Goal: Task Accomplishment & Management: Manage account settings

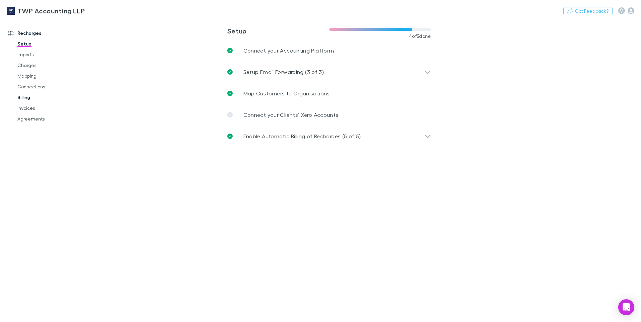
click at [18, 96] on link "Billing" at bounding box center [51, 97] width 80 height 11
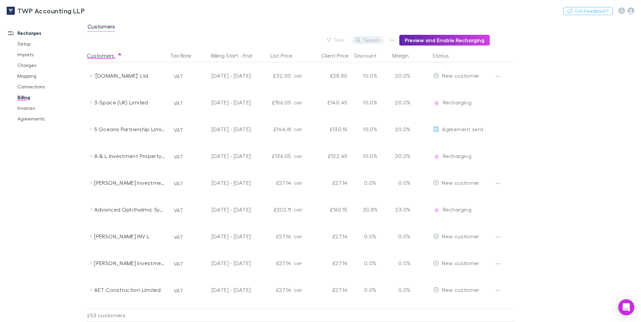
click at [376, 41] on button "Search" at bounding box center [368, 40] width 31 height 8
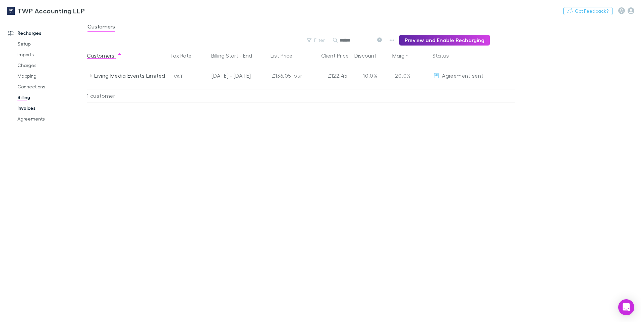
type input "******"
click at [30, 108] on link "Invoices" at bounding box center [51, 108] width 80 height 11
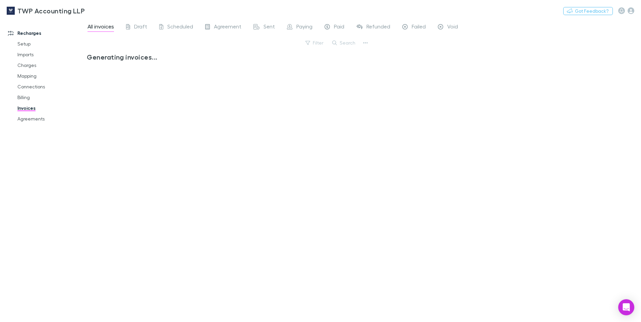
click at [348, 43] on button "Search" at bounding box center [344, 43] width 31 height 8
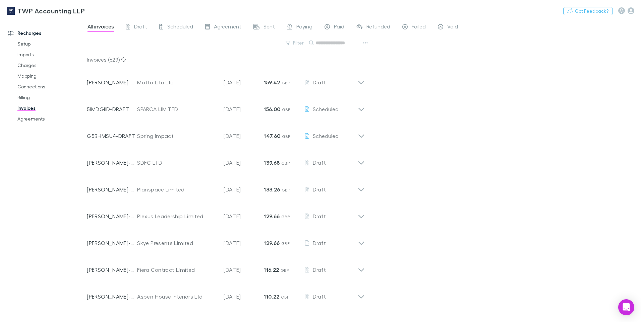
click at [326, 46] on input "text" at bounding box center [333, 42] width 34 height 9
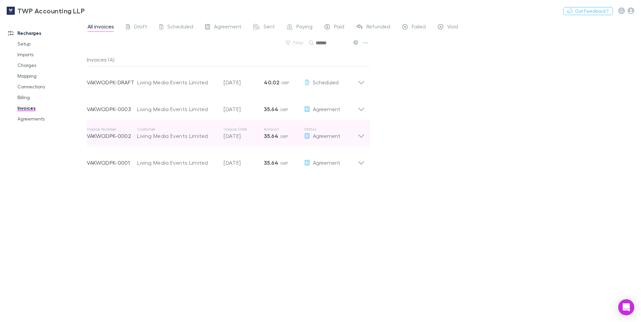
click at [361, 135] on icon at bounding box center [361, 133] width 7 height 13
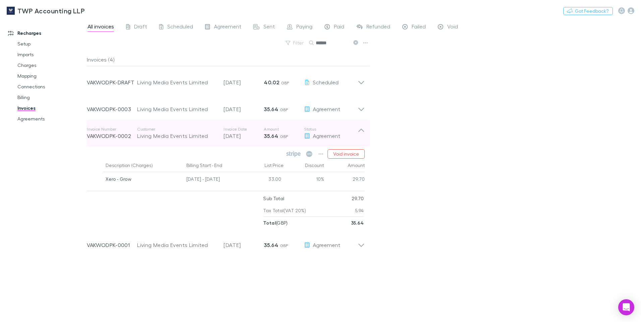
click at [361, 135] on icon at bounding box center [361, 133] width 7 height 13
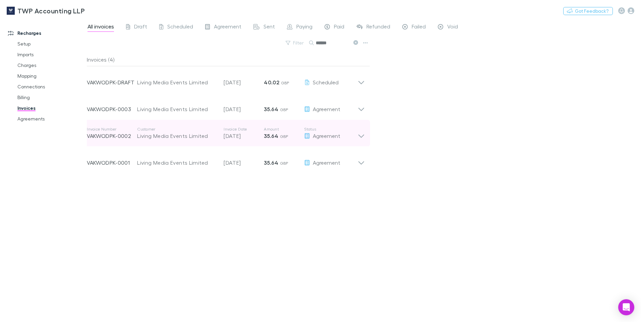
click at [361, 135] on icon at bounding box center [361, 133] width 7 height 13
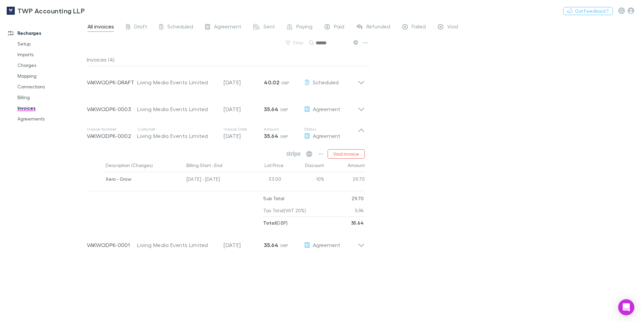
click at [432, 133] on div "All invoices Draft Scheduled Agreement Sent Paying Paid Refunded Failed Void Fi…" at bounding box center [364, 171] width 554 height 304
click at [322, 155] on icon "button" at bounding box center [320, 154] width 5 height 5
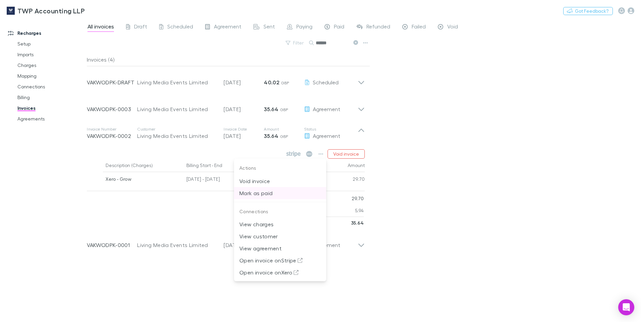
click at [272, 193] on p "Mark as paid" at bounding box center [279, 193] width 81 height 8
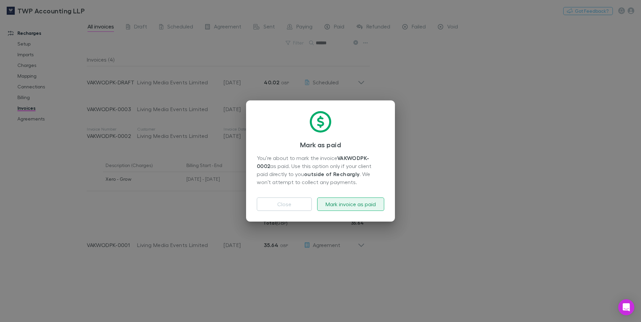
click at [346, 204] on button "Mark invoice as paid" at bounding box center [350, 204] width 67 height 13
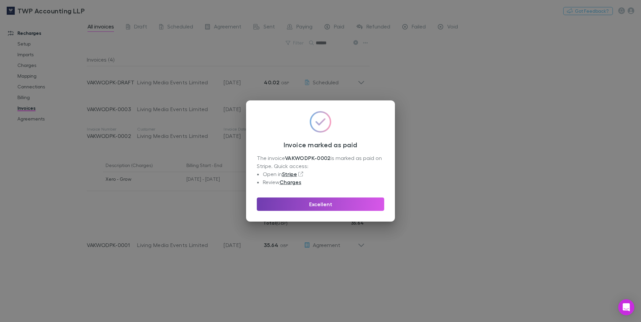
click at [325, 202] on button "Excellent" at bounding box center [320, 204] width 127 height 13
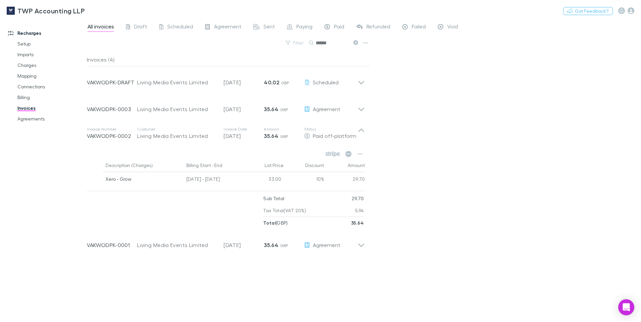
drag, startPoint x: 335, startPoint y: 44, endPoint x: 280, endPoint y: 46, distance: 55.7
click at [280, 46] on div "Filter Search ******" at bounding box center [228, 45] width 283 height 15
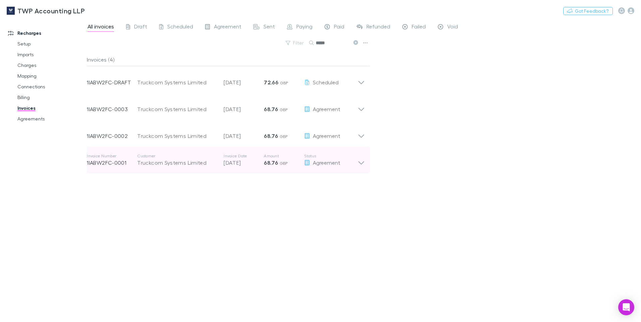
click at [362, 164] on icon at bounding box center [361, 163] width 6 height 3
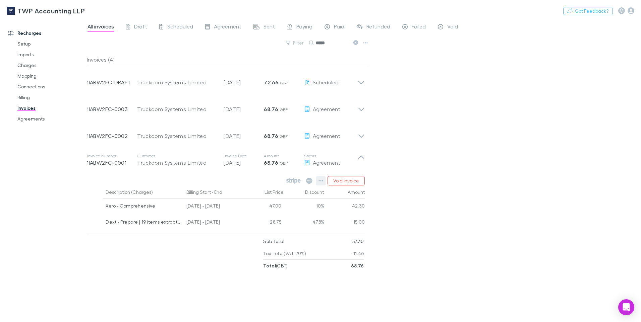
click at [322, 181] on icon "button" at bounding box center [321, 180] width 5 height 1
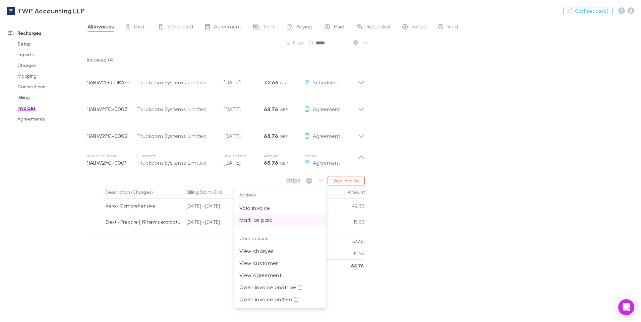
click at [272, 221] on p "Mark as paid" at bounding box center [279, 220] width 81 height 8
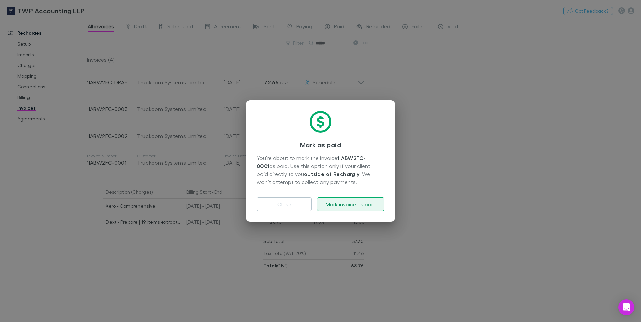
click at [337, 202] on button "Mark invoice as paid" at bounding box center [350, 204] width 67 height 13
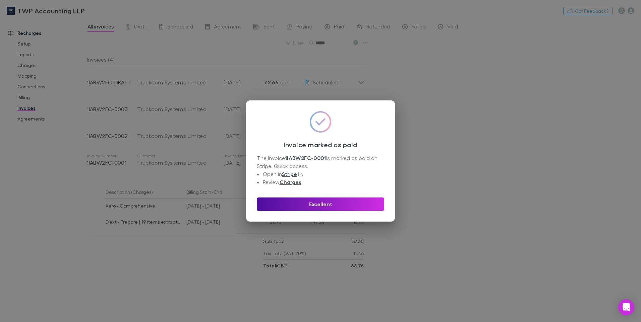
click at [330, 203] on button "Excellent" at bounding box center [320, 204] width 127 height 13
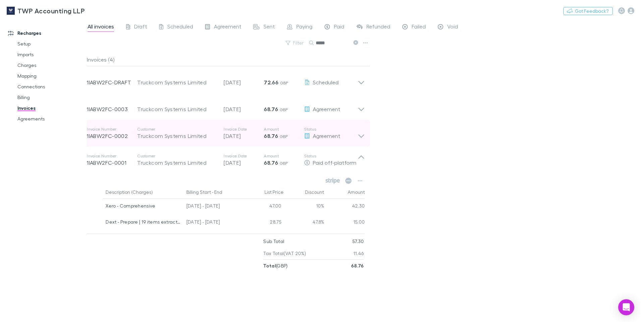
click at [362, 134] on icon at bounding box center [361, 133] width 7 height 13
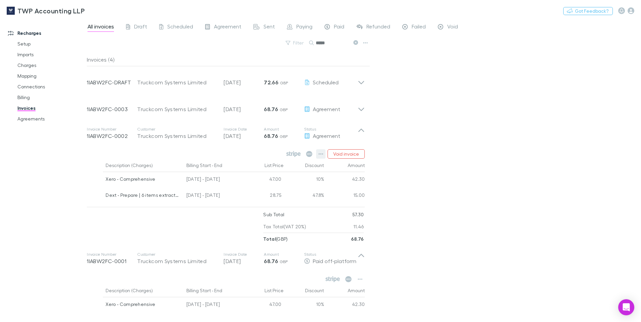
click at [323, 155] on icon "button" at bounding box center [321, 154] width 5 height 1
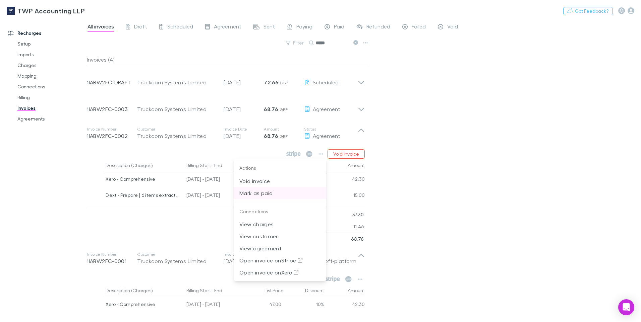
click at [259, 192] on p "Mark as paid" at bounding box center [279, 193] width 81 height 8
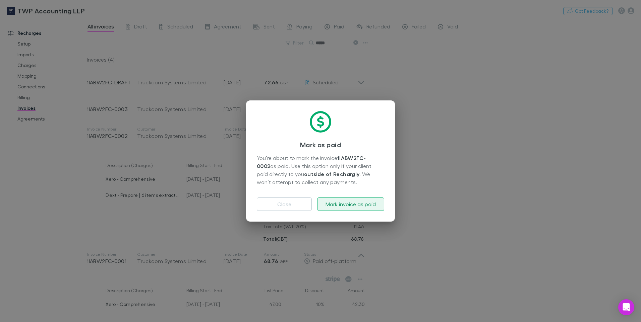
click at [335, 204] on button "Mark invoice as paid" at bounding box center [350, 204] width 67 height 13
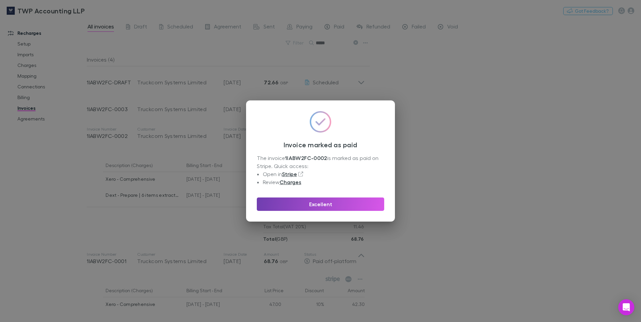
click at [347, 201] on button "Excellent" at bounding box center [320, 204] width 127 height 13
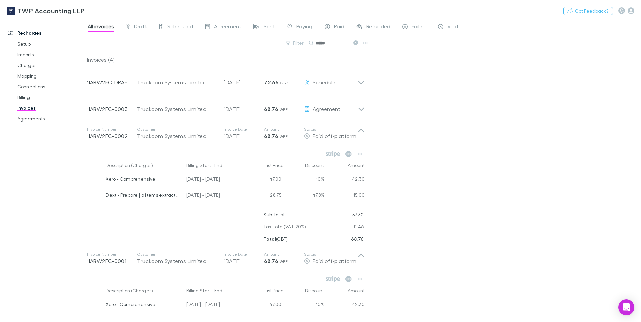
click at [325, 46] on input "*****" at bounding box center [333, 42] width 34 height 9
drag, startPoint x: 334, startPoint y: 44, endPoint x: 298, endPoint y: 43, distance: 35.2
click at [298, 43] on div "Filter Search *****" at bounding box center [228, 45] width 283 height 15
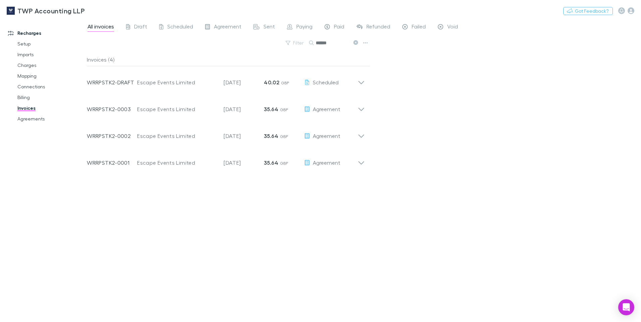
click at [330, 43] on input "******" at bounding box center [333, 42] width 34 height 9
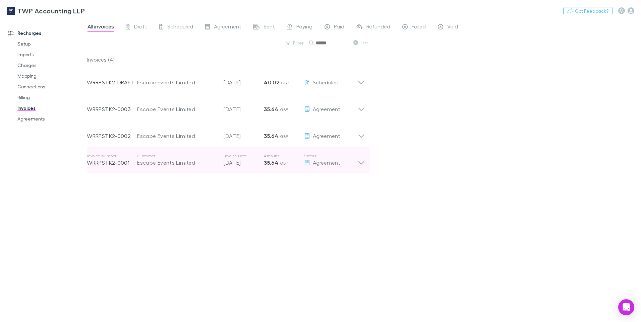
click at [360, 163] on icon at bounding box center [361, 160] width 7 height 13
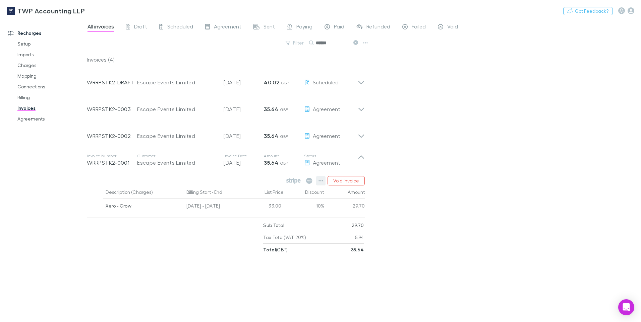
click at [320, 182] on icon "button" at bounding box center [320, 180] width 5 height 5
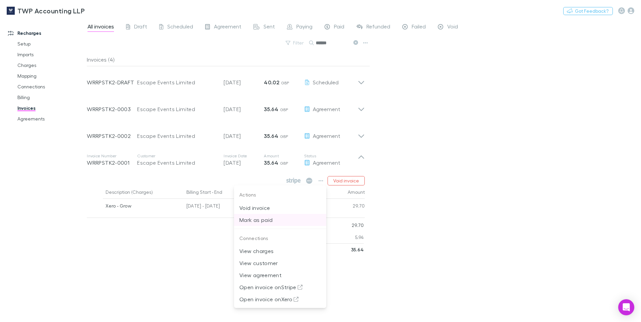
click at [267, 221] on p "Mark as paid" at bounding box center [279, 220] width 81 height 8
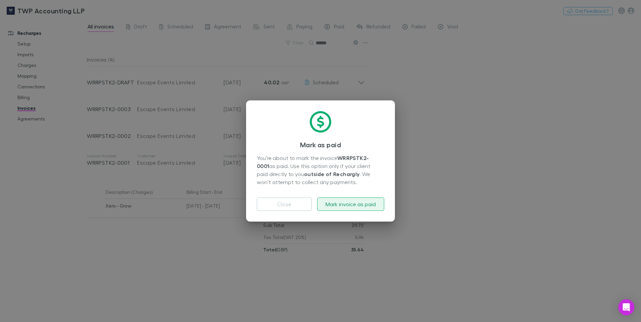
click at [345, 205] on button "Mark invoice as paid" at bounding box center [350, 204] width 67 height 13
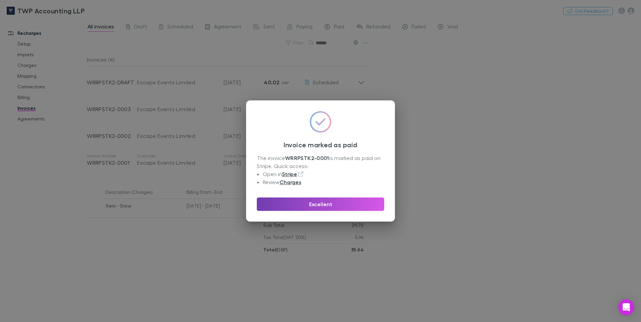
click at [327, 203] on button "Excellent" at bounding box center [320, 204] width 127 height 13
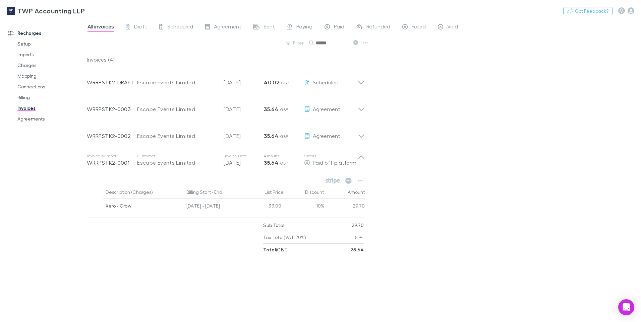
drag, startPoint x: 335, startPoint y: 42, endPoint x: 310, endPoint y: 44, distance: 24.9
click at [310, 44] on div "******" at bounding box center [334, 43] width 50 height 8
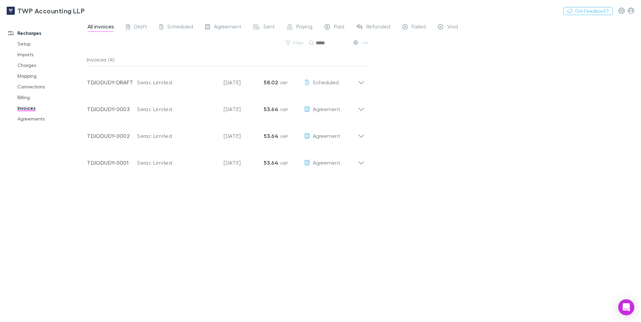
click at [329, 45] on input "*****" at bounding box center [333, 42] width 34 height 9
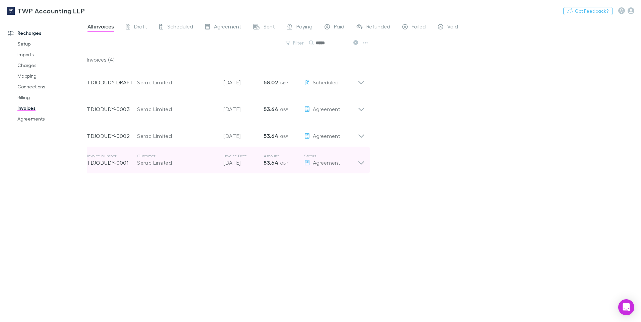
click at [360, 163] on icon at bounding box center [361, 163] width 6 height 3
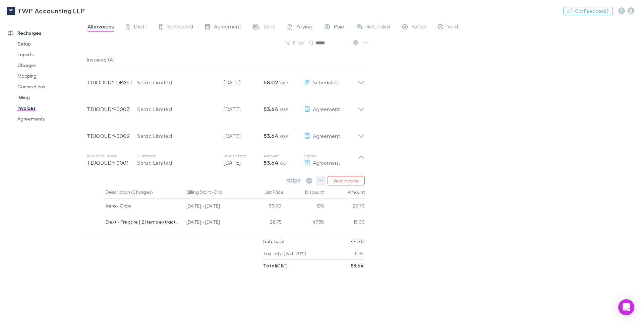
click at [320, 179] on icon "button" at bounding box center [320, 180] width 5 height 5
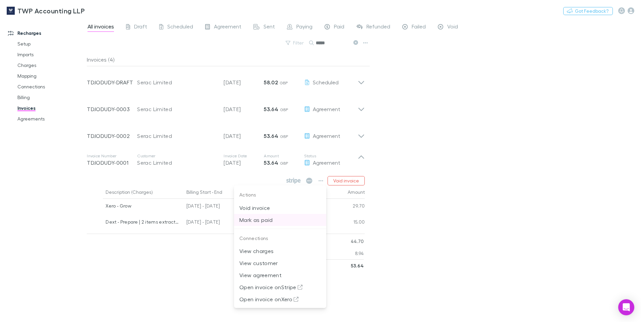
click at [265, 220] on p "Mark as paid" at bounding box center [279, 220] width 81 height 8
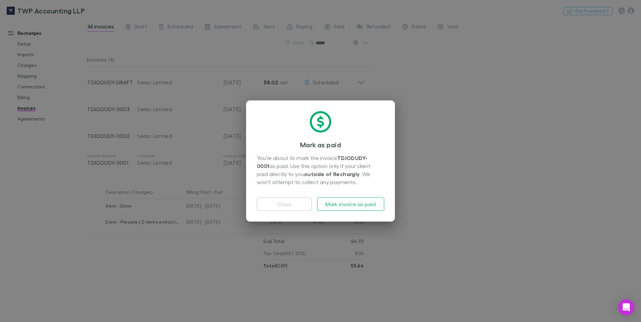
click at [352, 197] on div "Close Mark invoice as paid" at bounding box center [320, 201] width 127 height 19
drag, startPoint x: 352, startPoint y: 197, endPoint x: 348, endPoint y: 203, distance: 6.3
click at [348, 203] on button "Mark invoice as paid" at bounding box center [350, 204] width 67 height 13
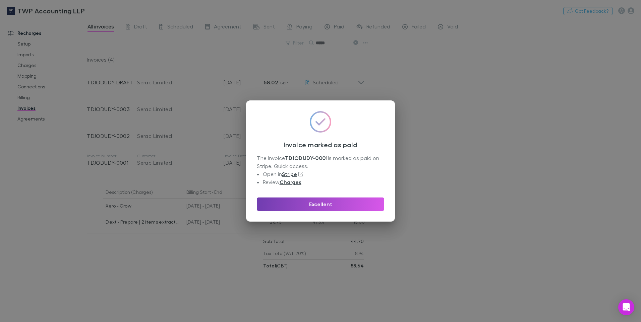
click at [348, 203] on button "Excellent" at bounding box center [320, 204] width 127 height 13
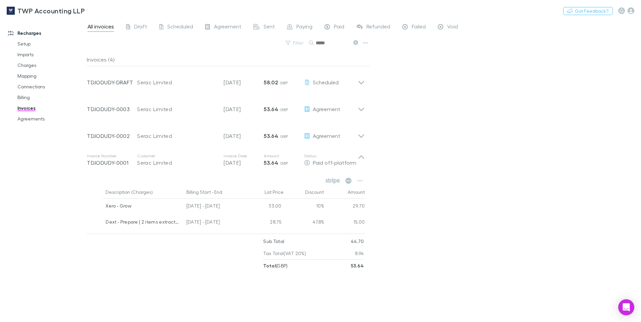
click at [334, 43] on input "*****" at bounding box center [333, 42] width 34 height 9
drag, startPoint x: 332, startPoint y: 43, endPoint x: 300, endPoint y: 43, distance: 31.5
click at [301, 43] on div "Filter Search *****" at bounding box center [228, 45] width 283 height 15
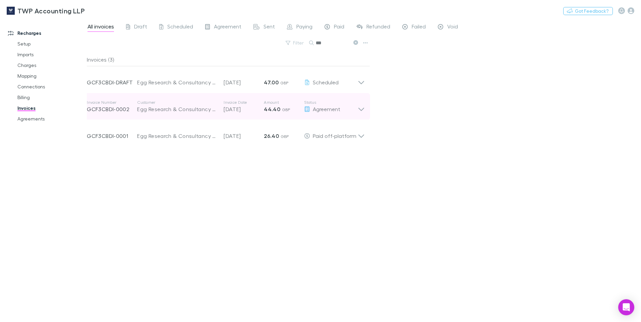
click at [362, 107] on icon at bounding box center [361, 106] width 7 height 13
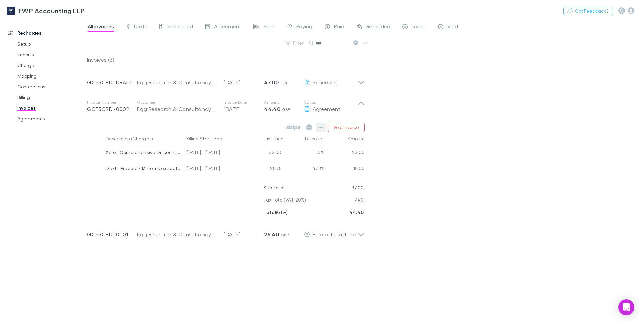
click at [321, 126] on icon "button" at bounding box center [320, 127] width 5 height 5
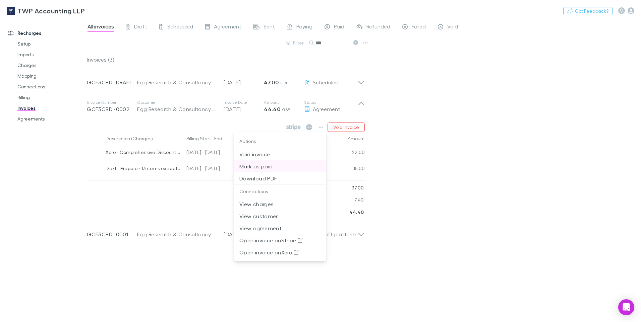
click at [272, 166] on p "Mark as paid" at bounding box center [279, 167] width 81 height 8
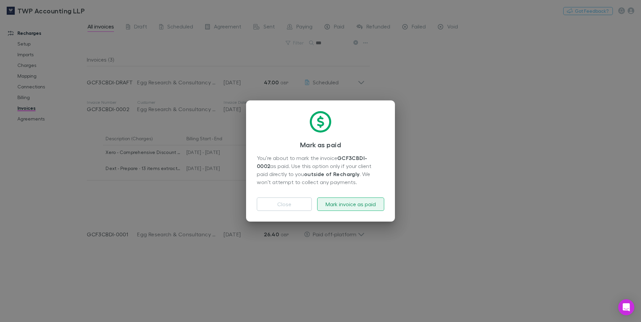
click at [337, 203] on button "Mark invoice as paid" at bounding box center [350, 204] width 67 height 13
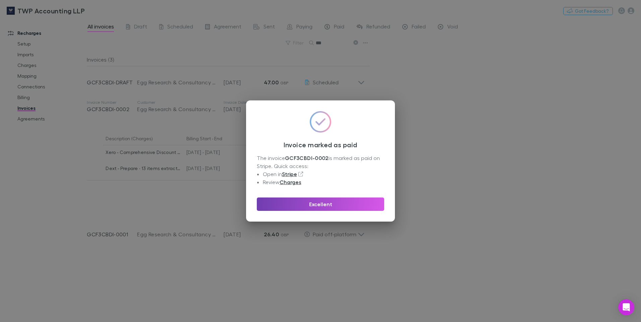
click at [327, 203] on button "Excellent" at bounding box center [320, 204] width 127 height 13
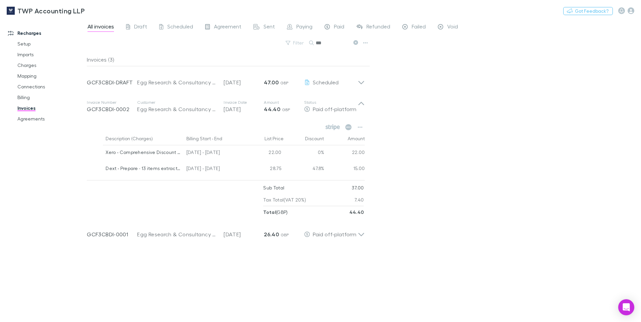
drag, startPoint x: 334, startPoint y: 44, endPoint x: 275, endPoint y: 46, distance: 59.4
click at [275, 46] on div "Filter Search ***" at bounding box center [228, 45] width 283 height 15
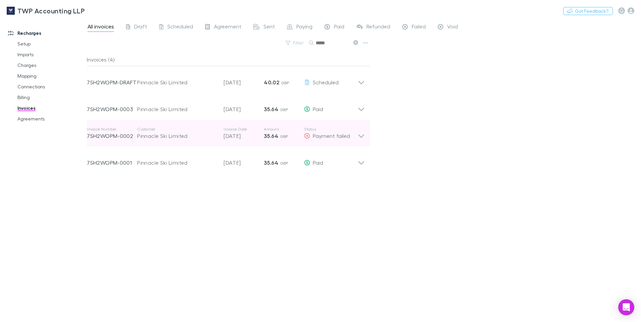
type input "*****"
click at [361, 138] on icon at bounding box center [361, 136] width 6 height 3
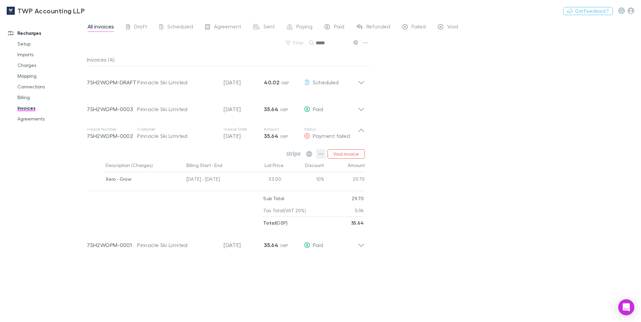
click at [322, 153] on icon "button" at bounding box center [320, 154] width 5 height 5
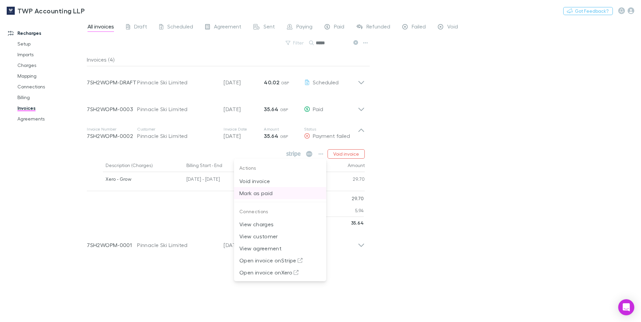
click at [266, 195] on p "Mark as paid" at bounding box center [279, 193] width 81 height 8
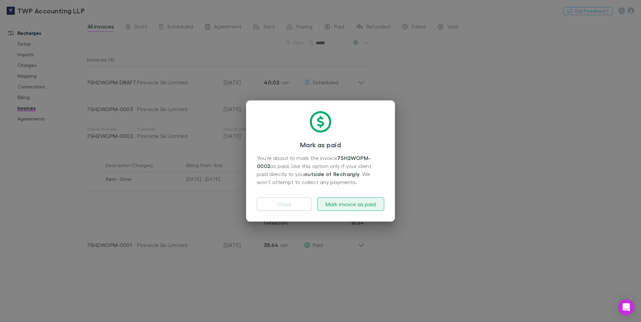
click at [348, 203] on button "Mark invoice as paid" at bounding box center [350, 204] width 67 height 13
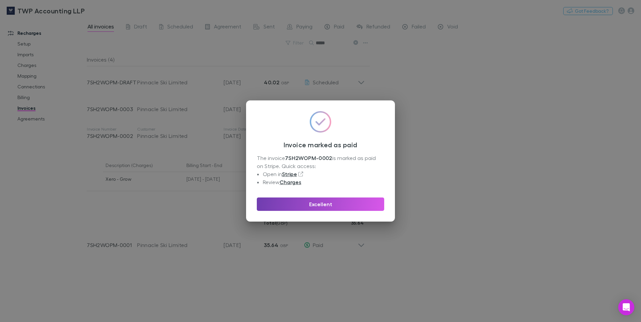
click at [323, 207] on button "Excellent" at bounding box center [320, 204] width 127 height 13
